Goal: Information Seeking & Learning: Learn about a topic

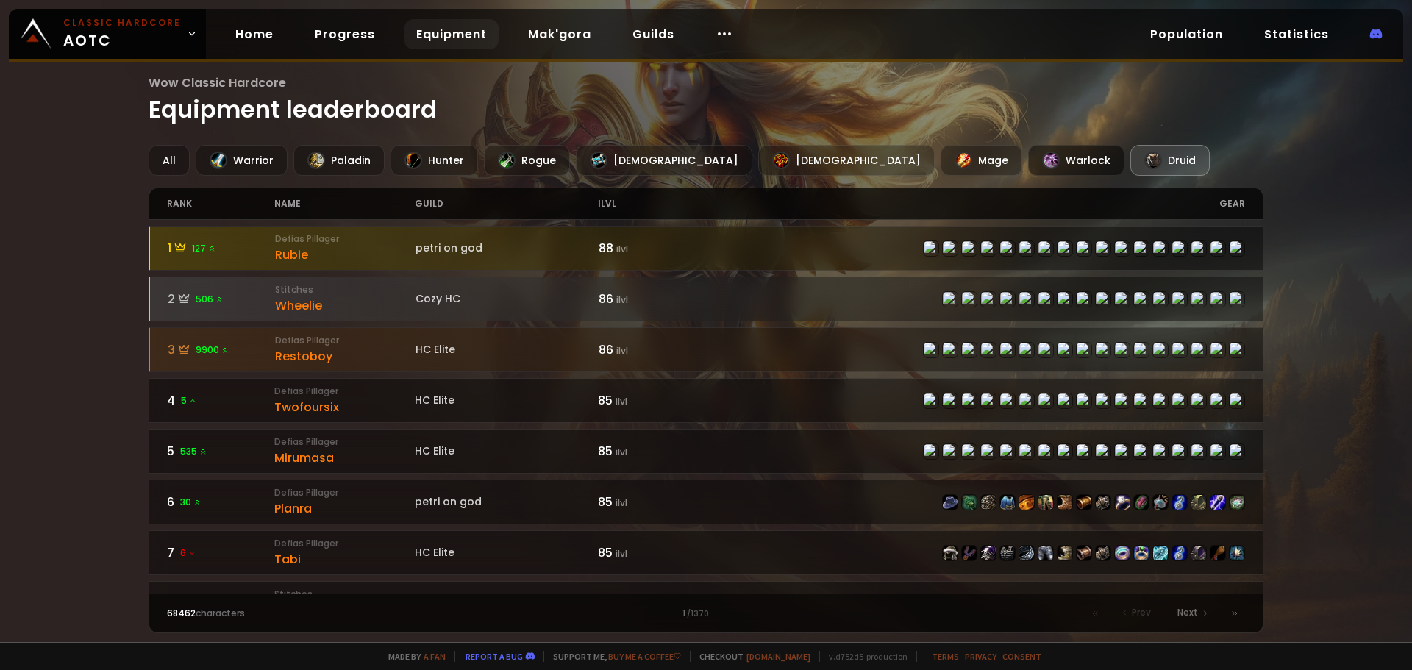
click at [1028, 161] on div "Warlock" at bounding box center [1076, 160] width 96 height 31
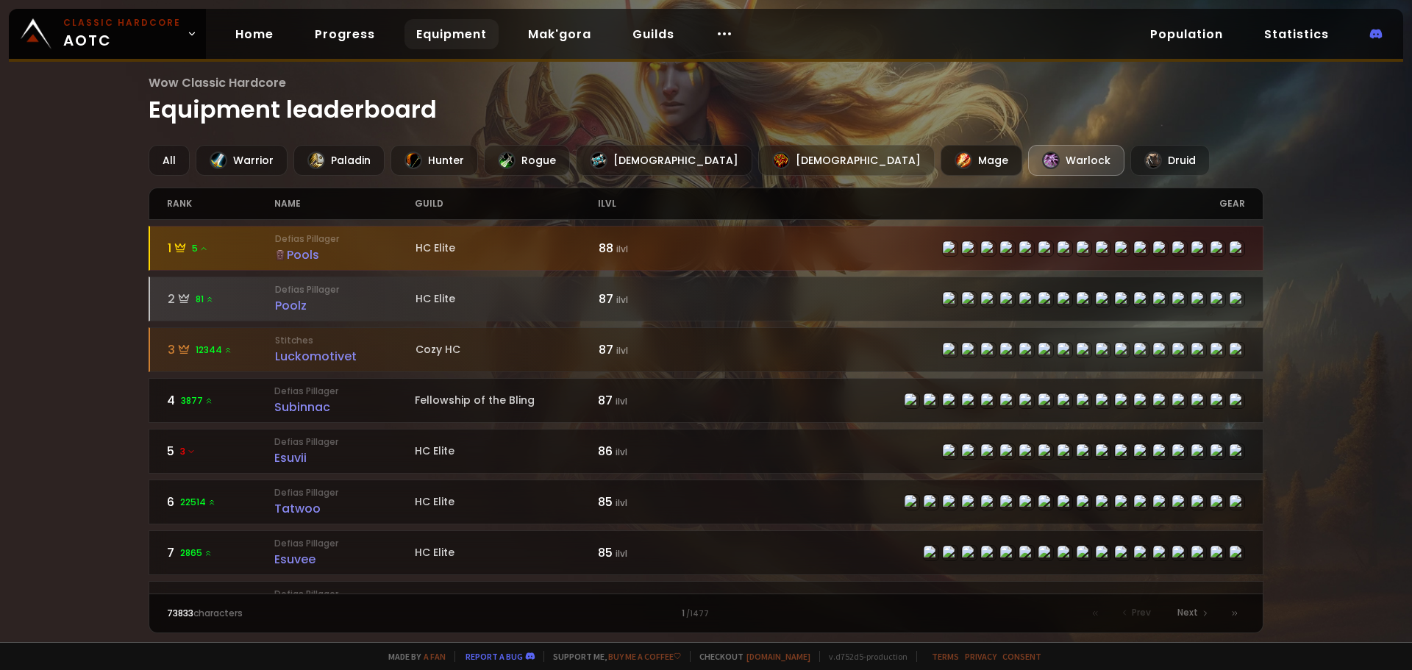
click at [940, 162] on div "Mage" at bounding box center [981, 160] width 82 height 31
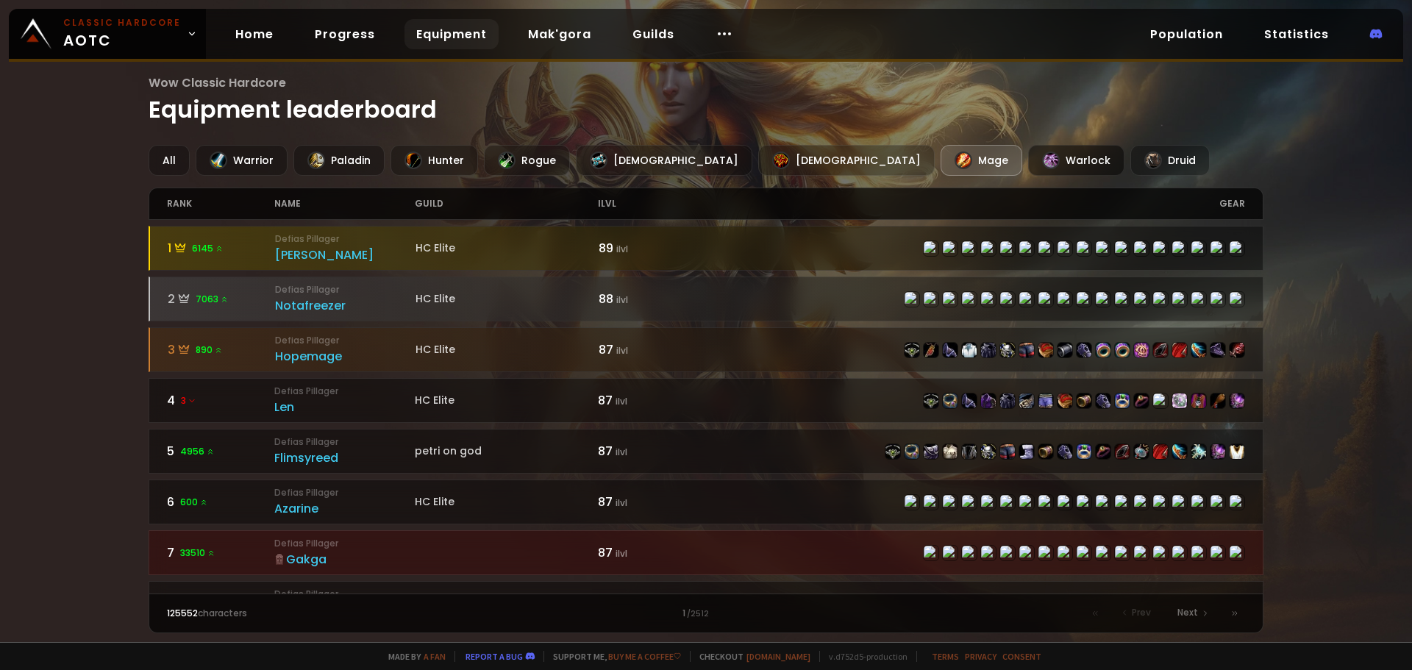
click at [1028, 162] on div "Warlock" at bounding box center [1076, 160] width 96 height 31
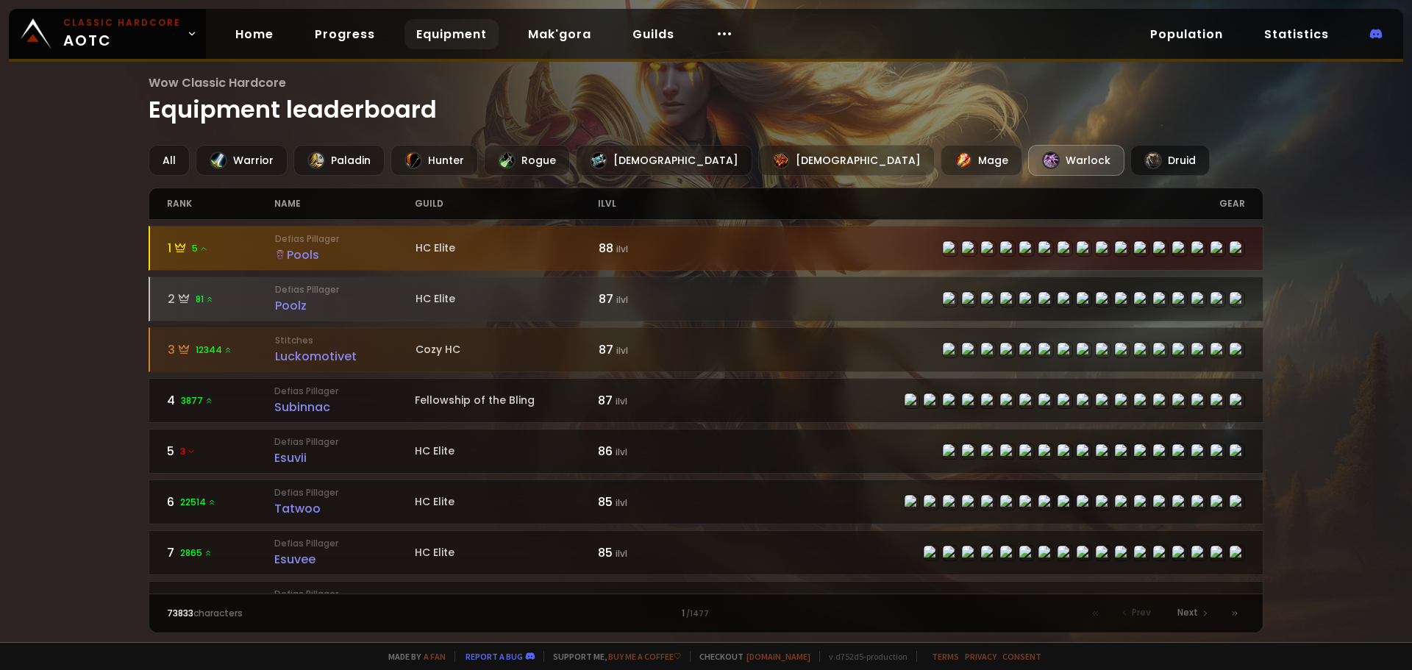
click at [1130, 161] on div "Druid" at bounding box center [1169, 160] width 79 height 31
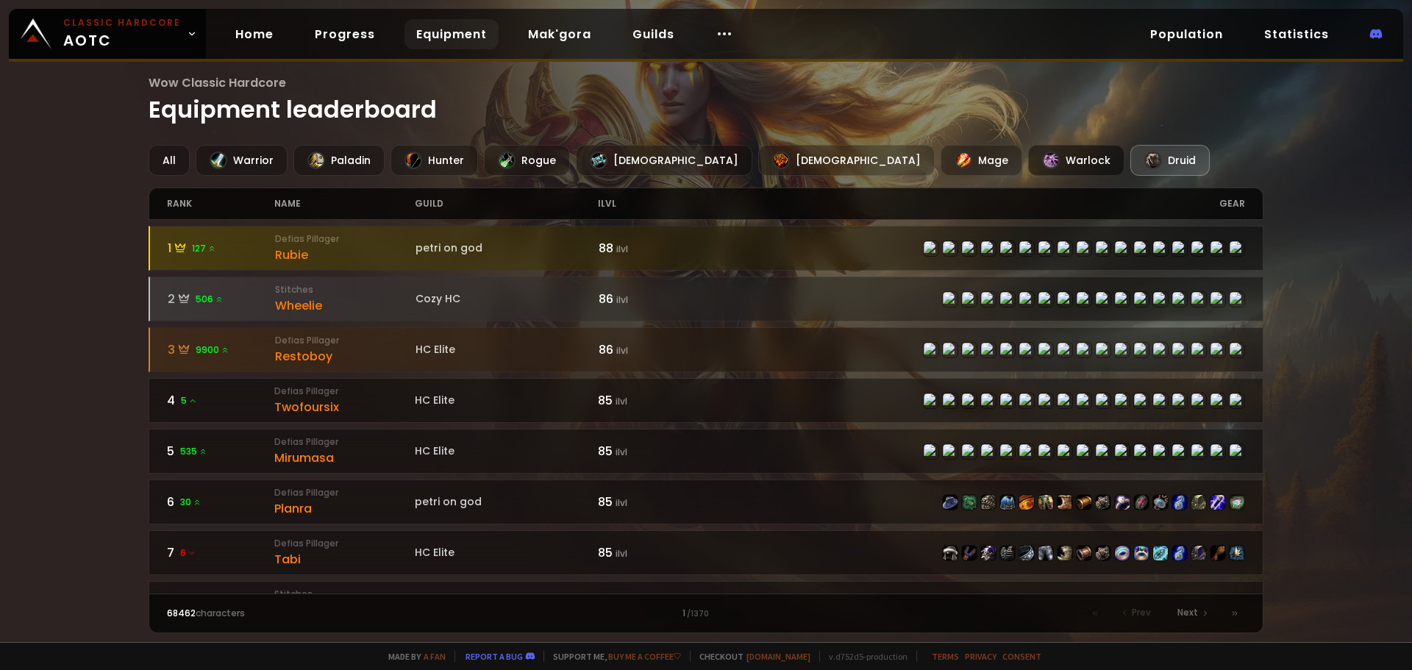
click at [1028, 162] on div "Warlock" at bounding box center [1076, 160] width 96 height 31
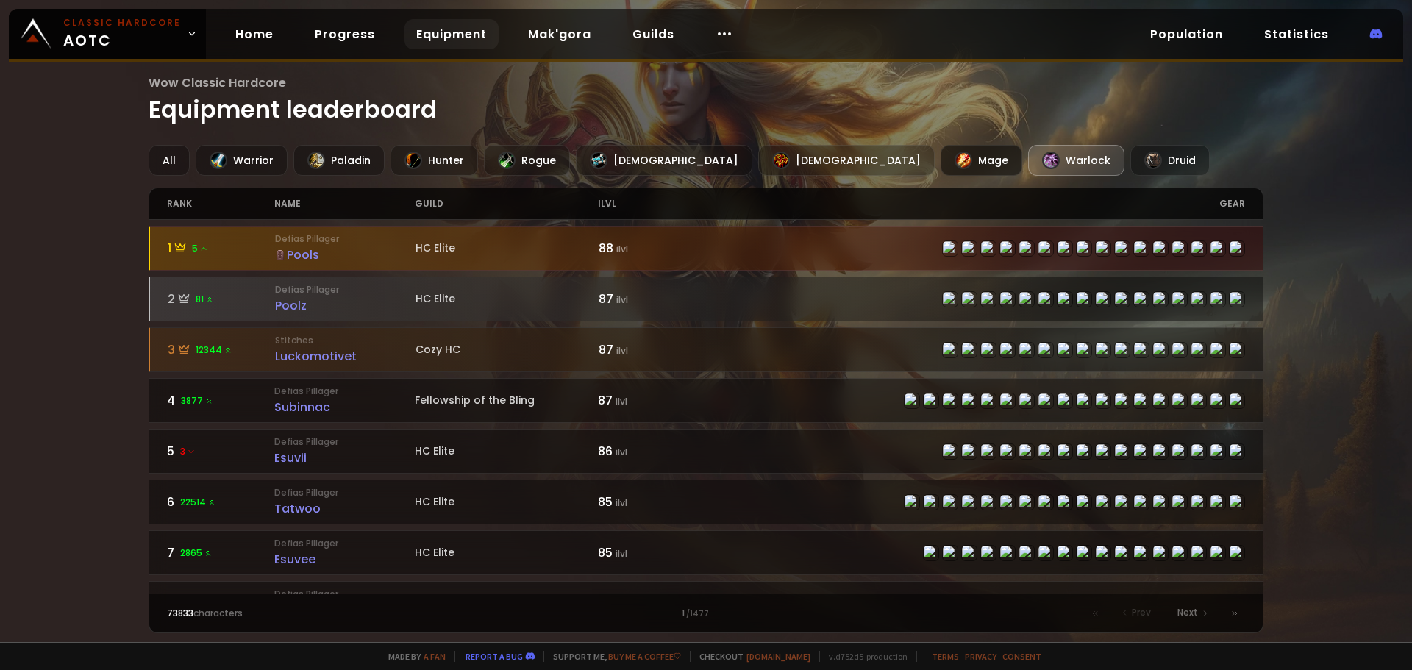
click at [940, 157] on div "Mage" at bounding box center [981, 160] width 82 height 31
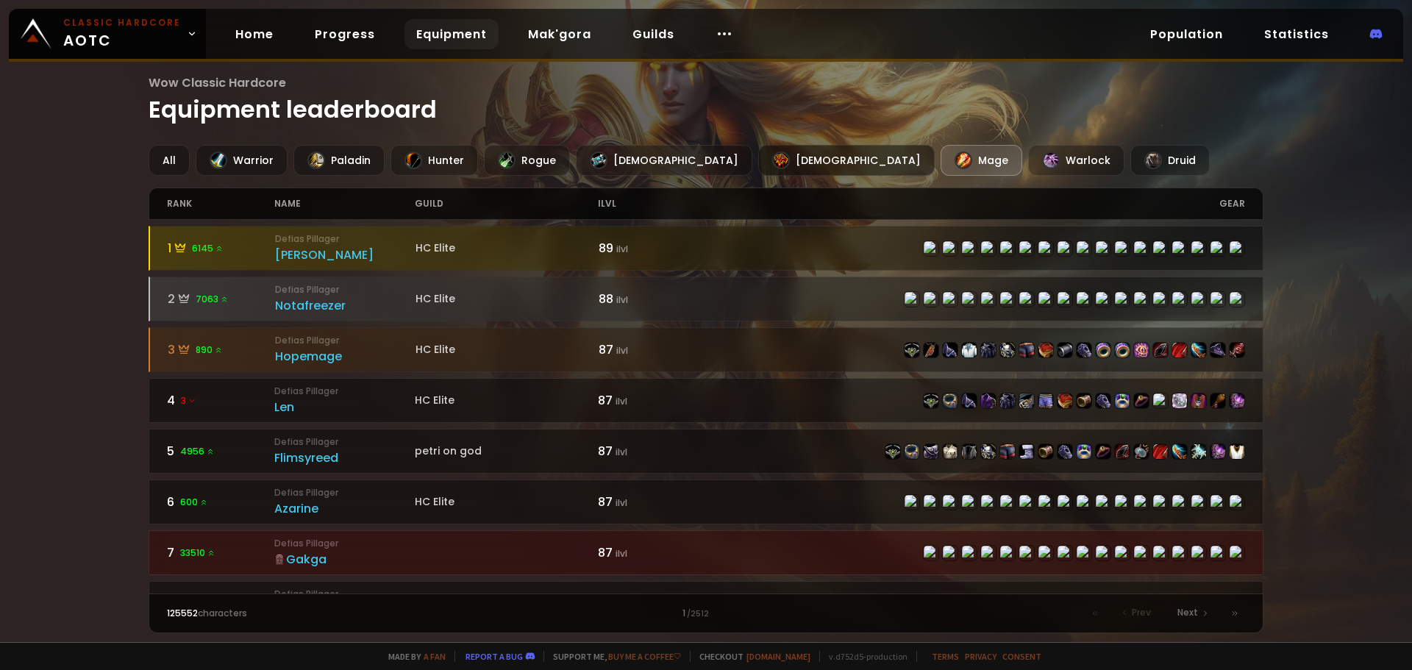
click at [758, 159] on div "[DEMOGRAPHIC_DATA]" at bounding box center [846, 160] width 176 height 31
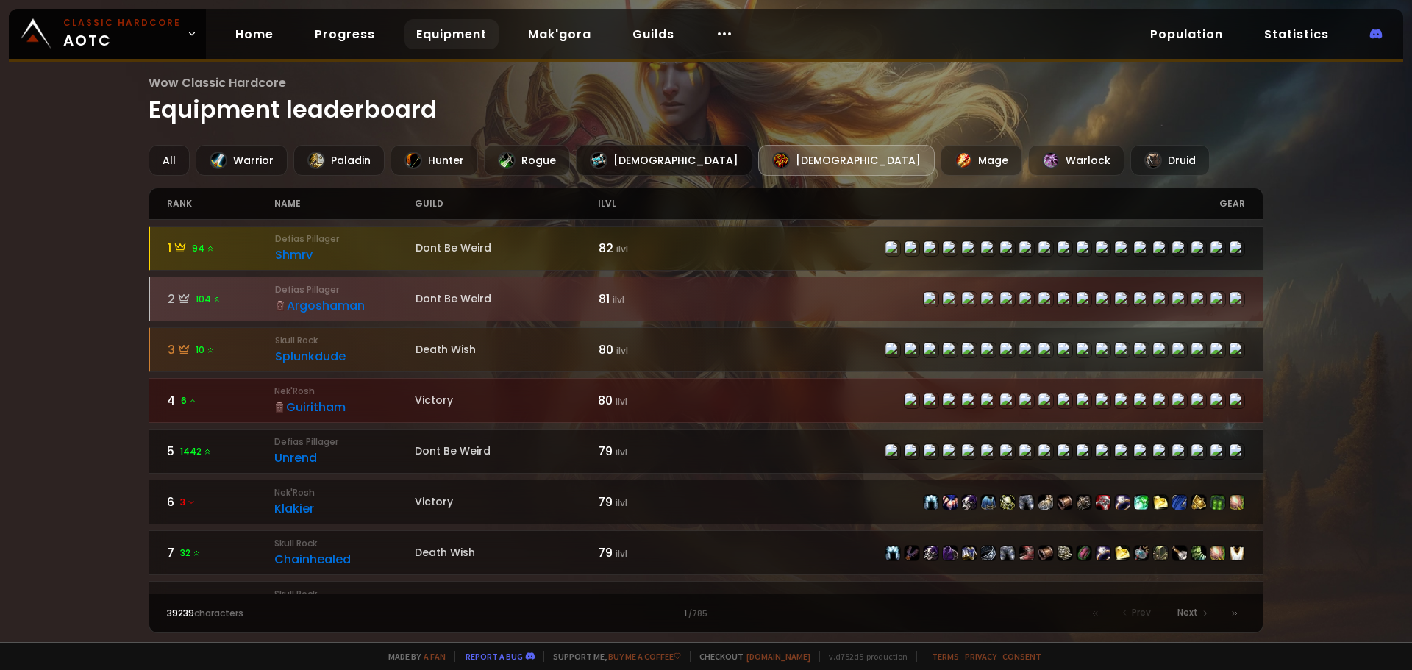
click at [620, 168] on div "[DEMOGRAPHIC_DATA]" at bounding box center [664, 160] width 176 height 31
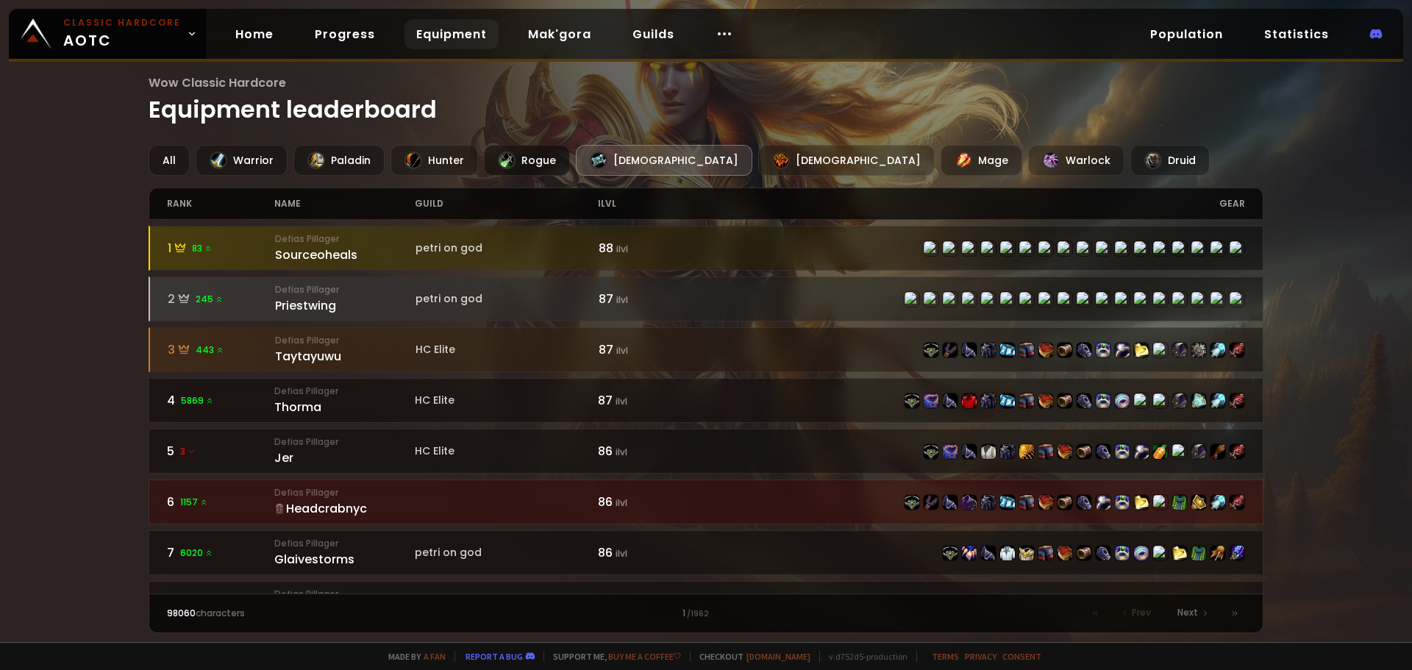
click at [552, 158] on div "Rogue" at bounding box center [527, 160] width 86 height 31
